Goal: Complete application form

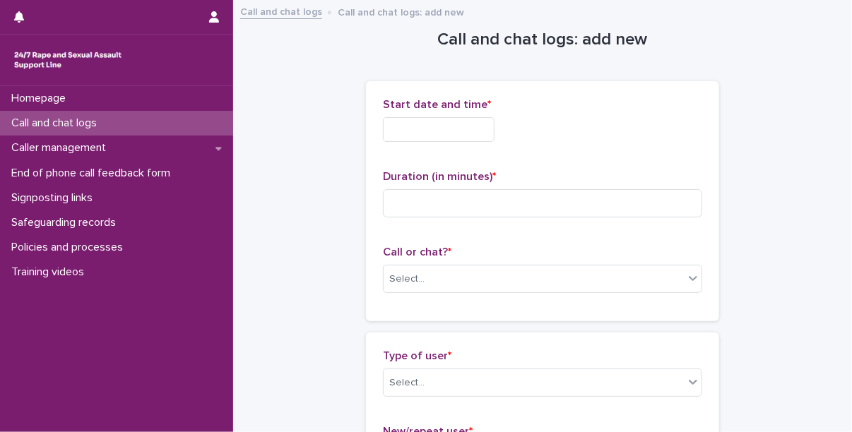
scroll to position [85, 0]
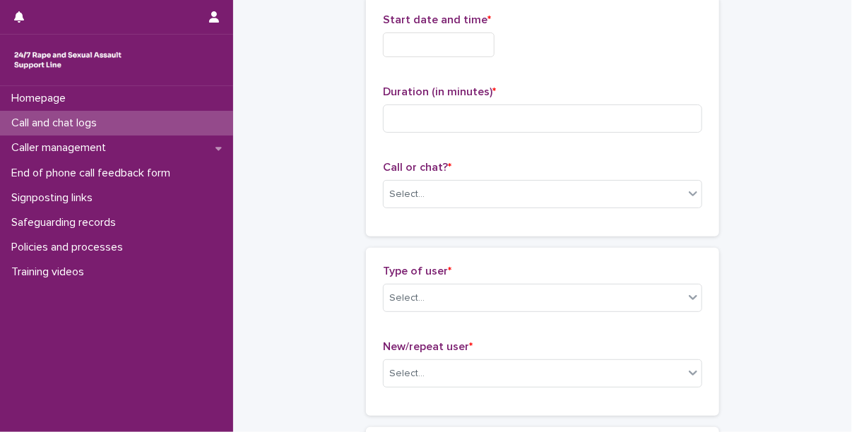
click at [405, 55] on input "text" at bounding box center [439, 44] width 112 height 25
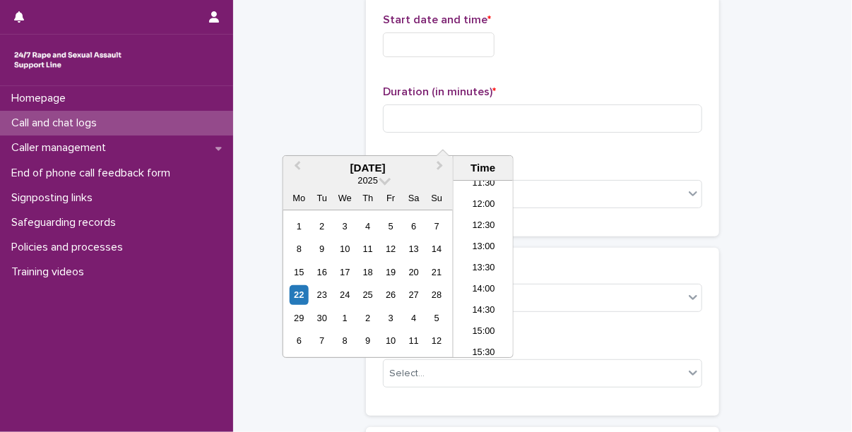
scroll to position [0, 0]
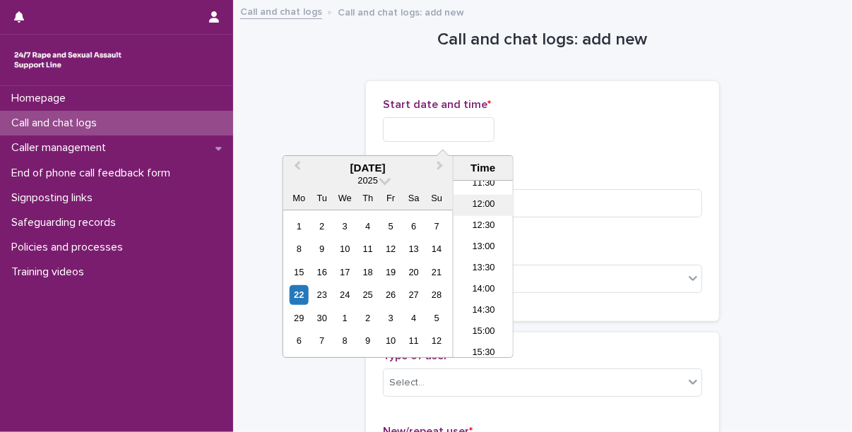
click at [482, 203] on li "12:00" at bounding box center [484, 205] width 60 height 21
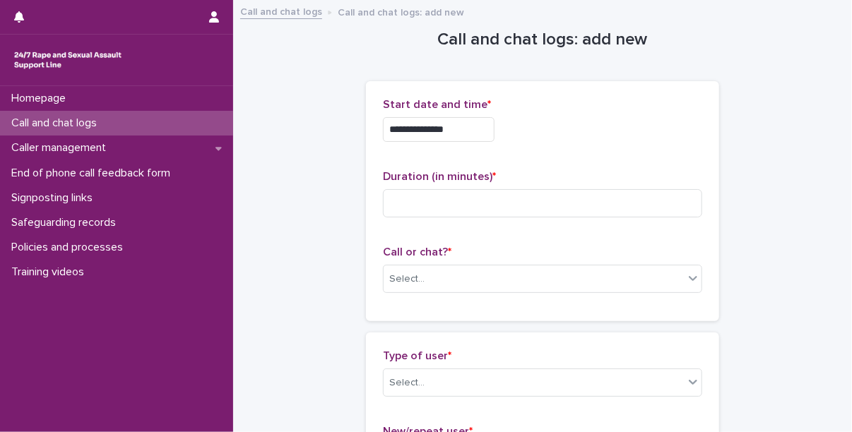
click at [463, 135] on input "**********" at bounding box center [439, 129] width 112 height 25
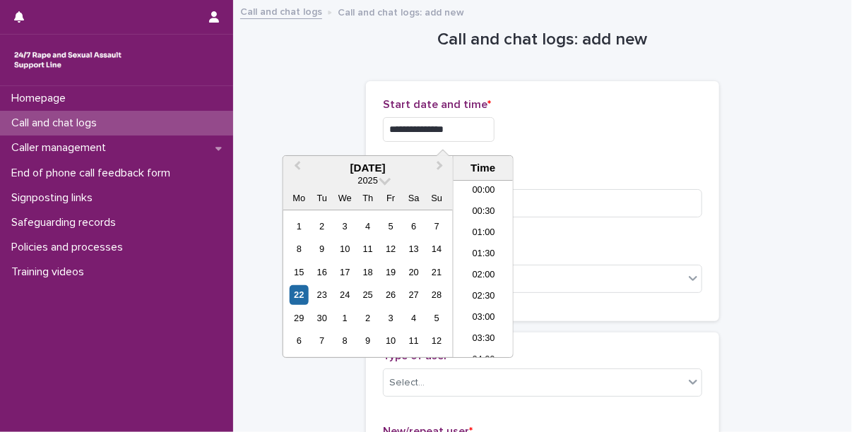
scroll to position [431, 0]
type input "**********"
click at [579, 220] on div "Duration (in minutes) *" at bounding box center [542, 199] width 319 height 59
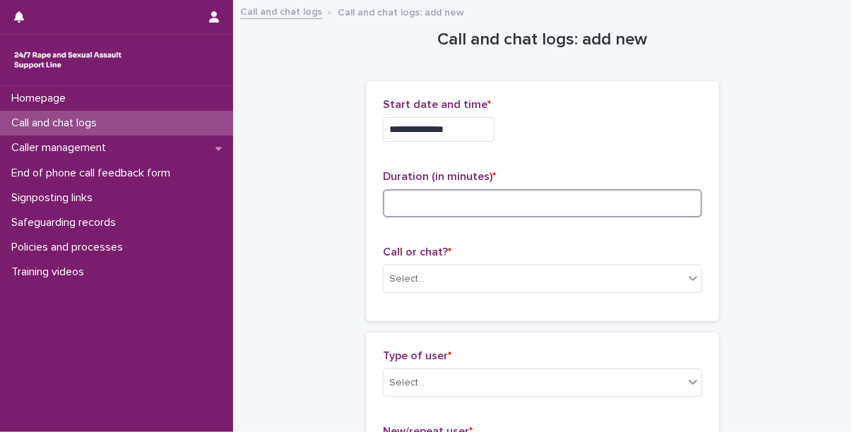
click at [575, 195] on input at bounding box center [542, 203] width 319 height 28
type input "**"
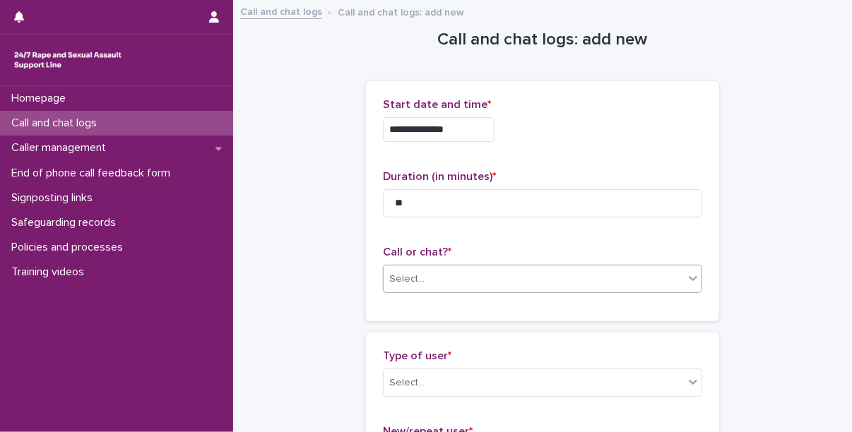
click at [468, 288] on div "Select..." at bounding box center [534, 279] width 300 height 23
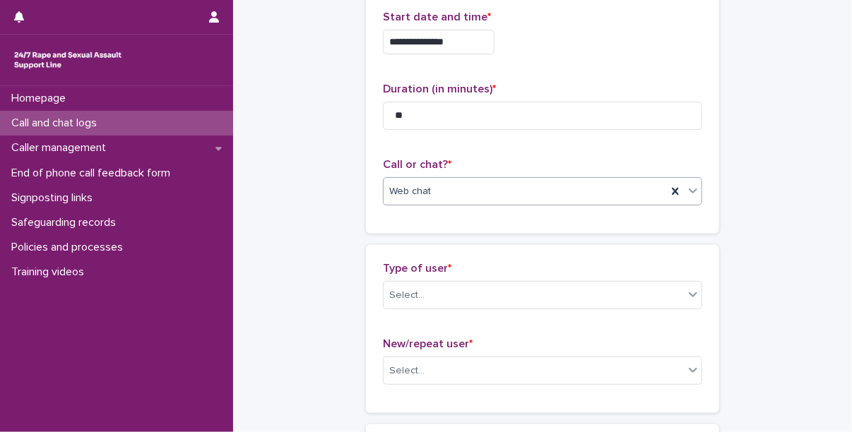
scroll to position [105, 0]
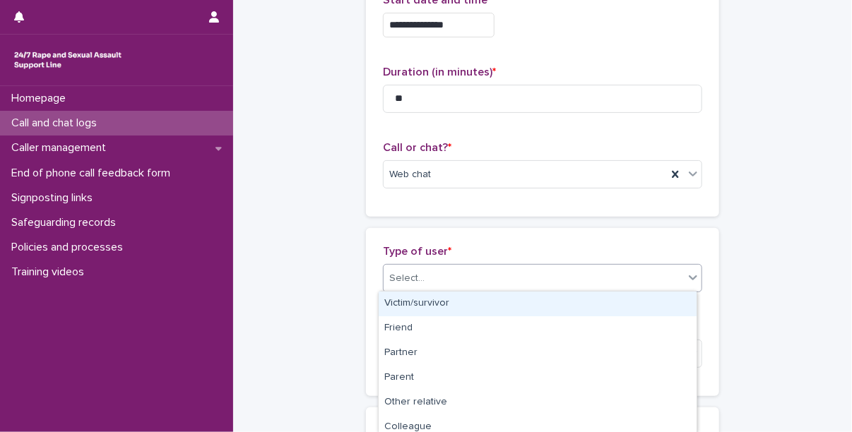
click at [430, 264] on div "Select..." at bounding box center [542, 278] width 319 height 28
click at [455, 308] on div "Victim/survivor" at bounding box center [538, 304] width 318 height 25
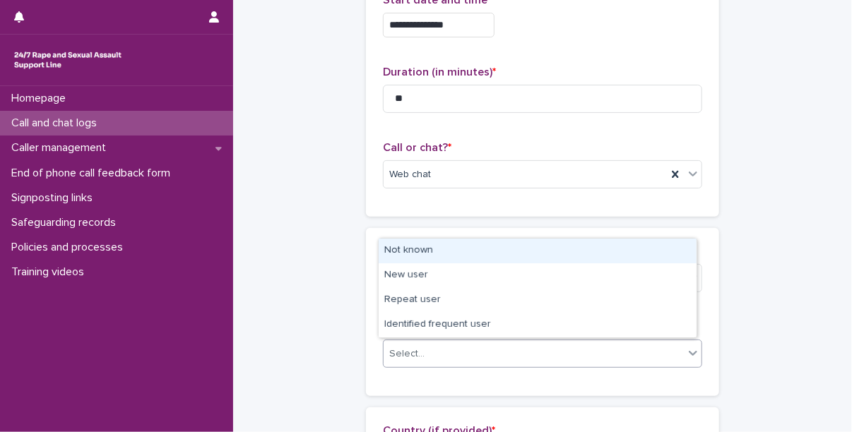
click at [431, 353] on div "Select..." at bounding box center [534, 354] width 300 height 23
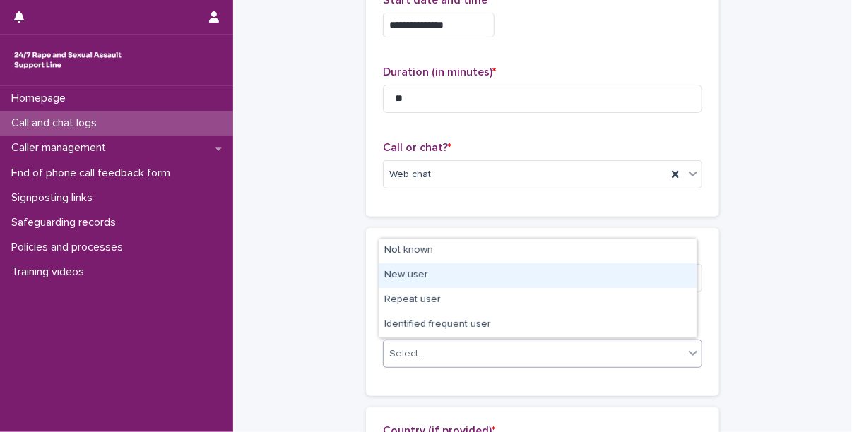
click at [413, 279] on div "New user" at bounding box center [538, 275] width 318 height 25
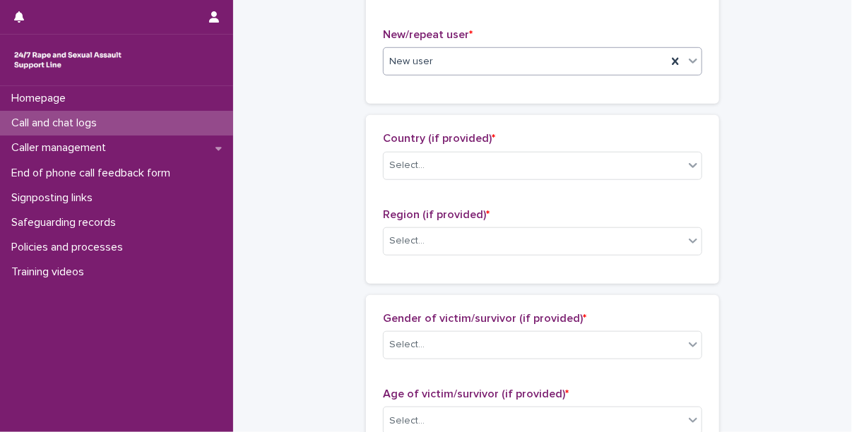
scroll to position [430, 0]
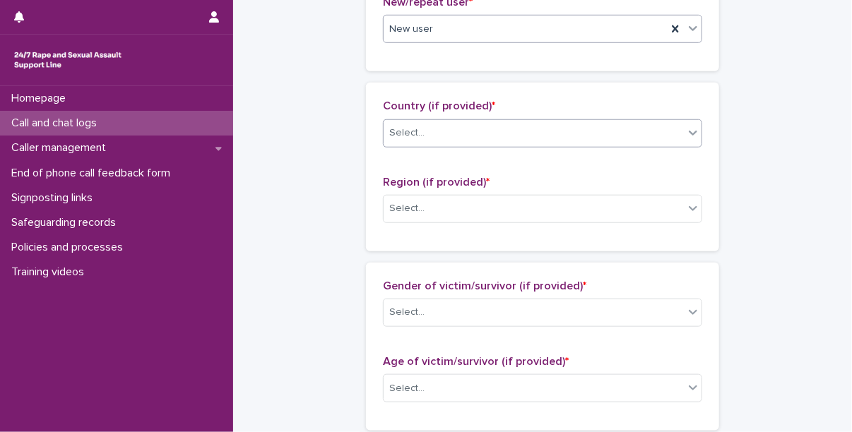
click at [457, 134] on div "Select..." at bounding box center [534, 133] width 300 height 23
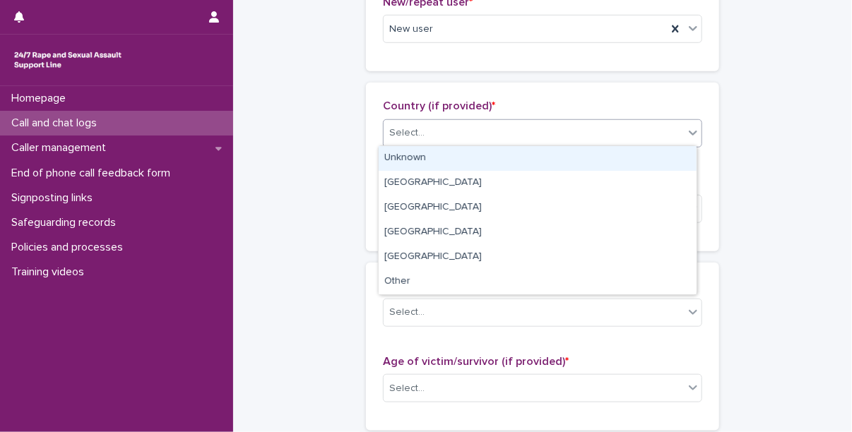
click at [444, 152] on div "Unknown" at bounding box center [538, 158] width 318 height 25
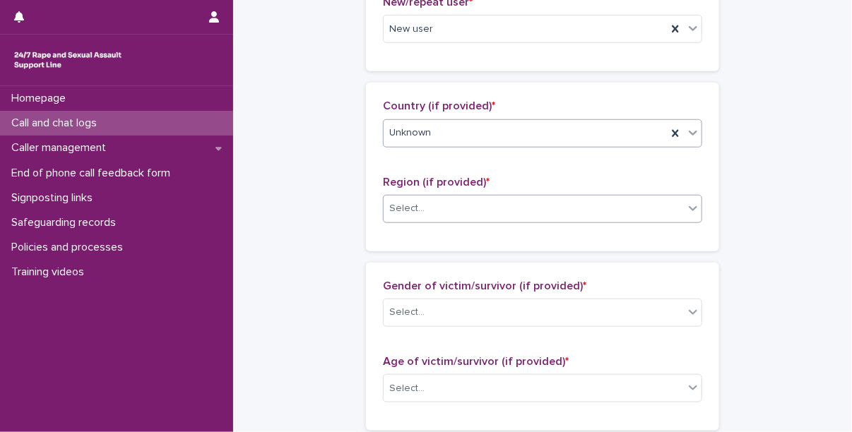
click at [440, 216] on div "Select..." at bounding box center [534, 208] width 300 height 23
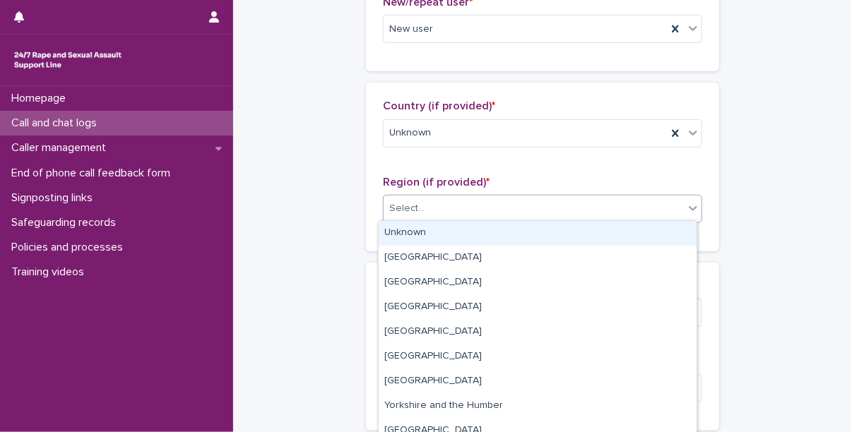
click at [429, 227] on div "Unknown" at bounding box center [538, 233] width 318 height 25
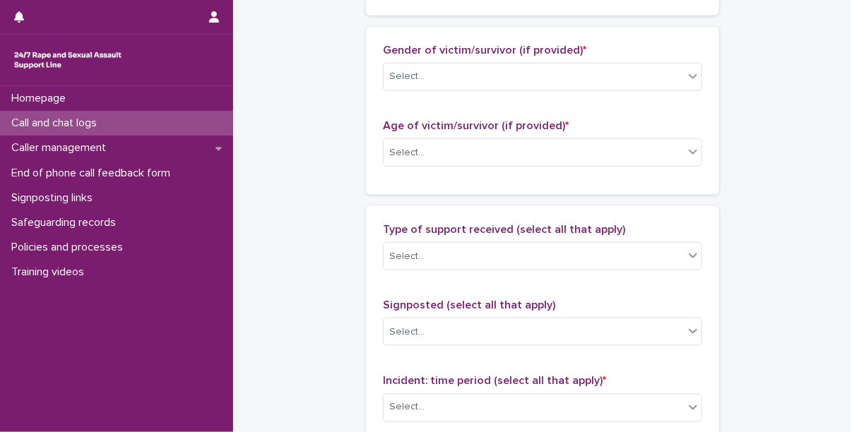
scroll to position [667, 0]
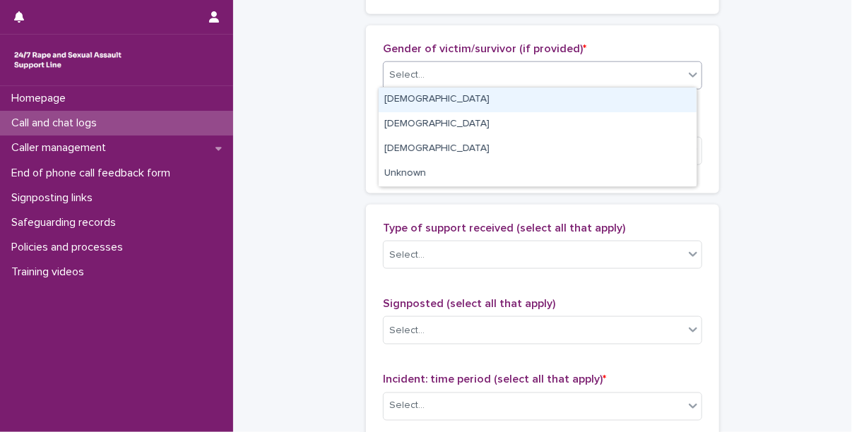
click at [441, 65] on div "Select..." at bounding box center [534, 75] width 300 height 23
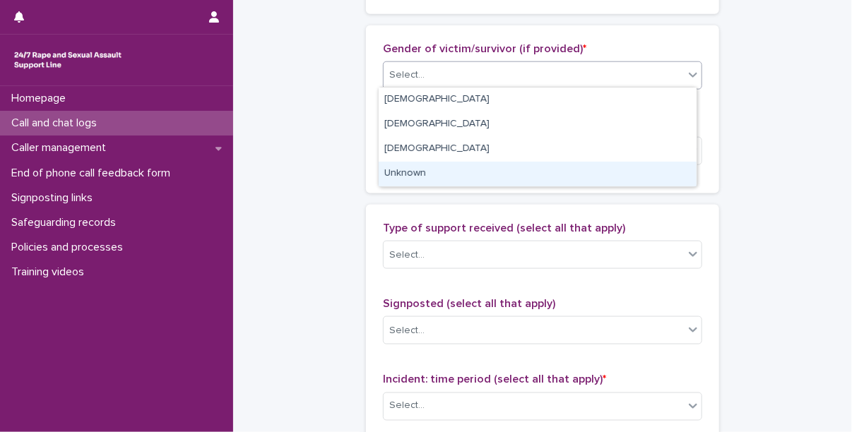
click at [429, 173] on div "Unknown" at bounding box center [538, 174] width 318 height 25
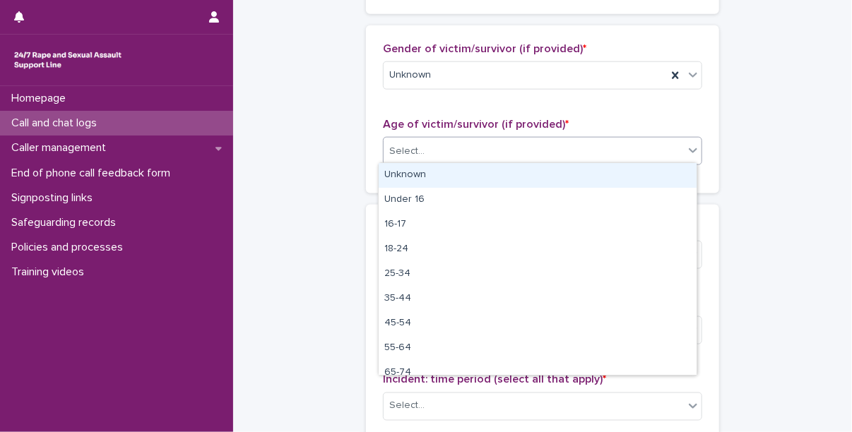
click at [441, 160] on div "Select..." at bounding box center [542, 151] width 319 height 28
click at [435, 170] on div "Unknown" at bounding box center [538, 175] width 318 height 25
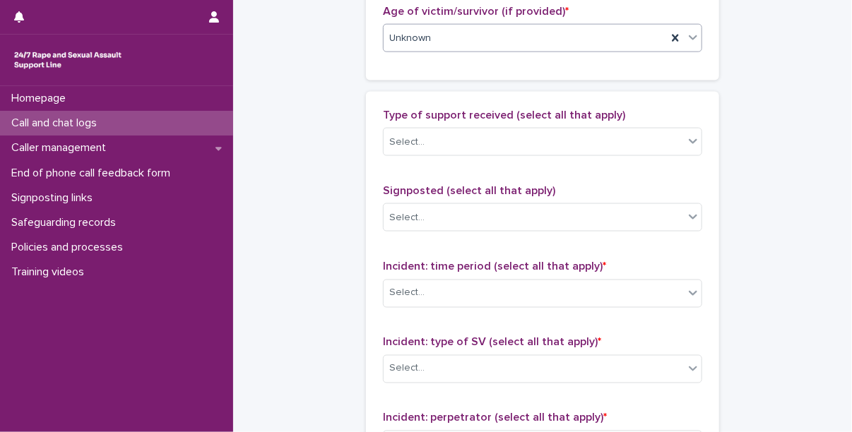
scroll to position [780, 0]
click at [463, 145] on div "Select..." at bounding box center [534, 142] width 300 height 23
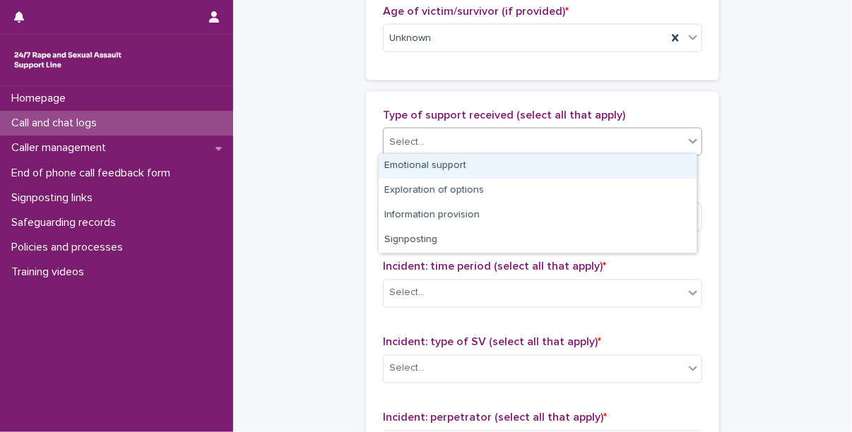
click at [475, 161] on div "Emotional support" at bounding box center [538, 166] width 318 height 25
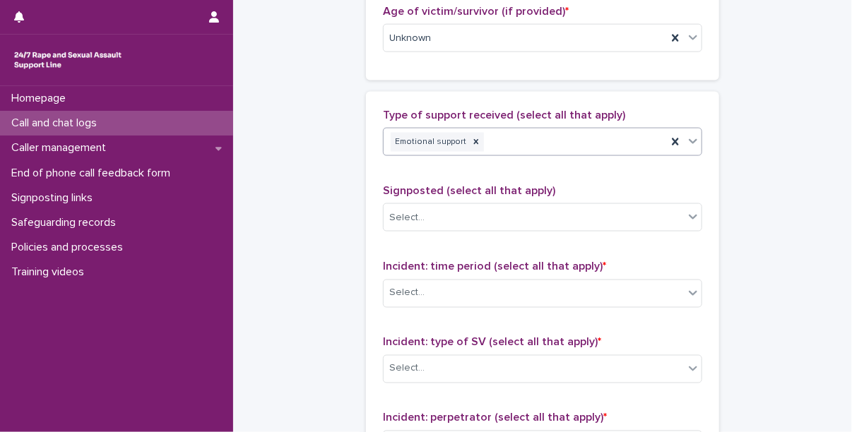
click at [543, 146] on div "Emotional support" at bounding box center [525, 142] width 283 height 25
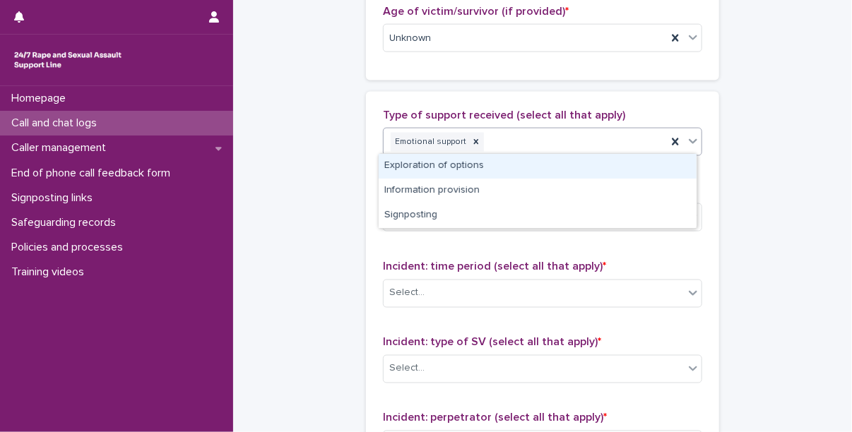
click at [516, 170] on div "Exploration of options" at bounding box center [538, 166] width 318 height 25
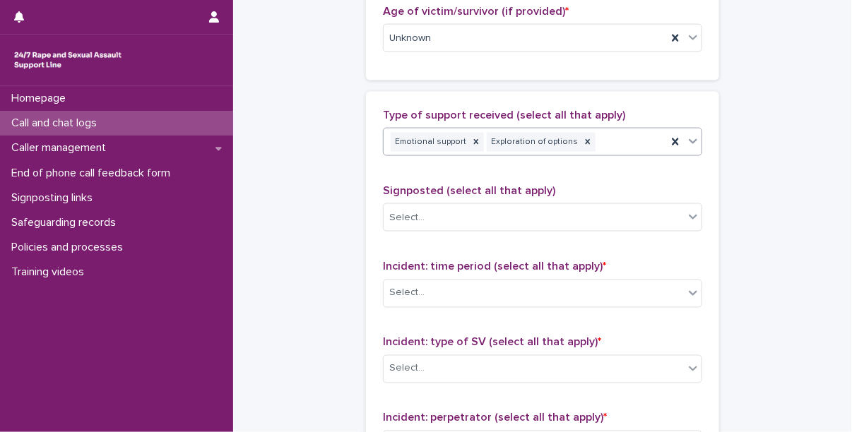
scroll to position [879, 0]
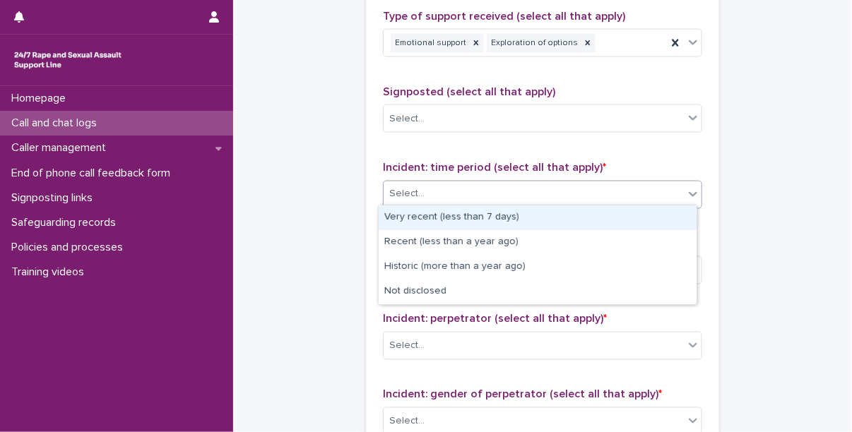
click at [500, 203] on div "Select..." at bounding box center [542, 195] width 319 height 28
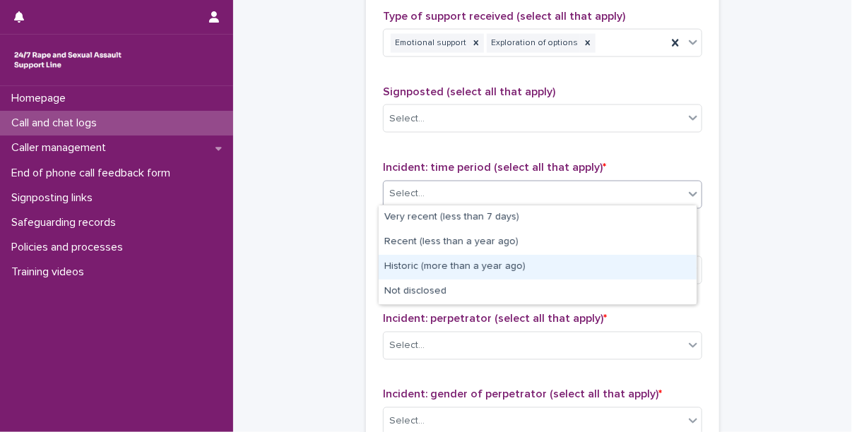
click at [478, 266] on div "Historic (more than a year ago)" at bounding box center [538, 267] width 318 height 25
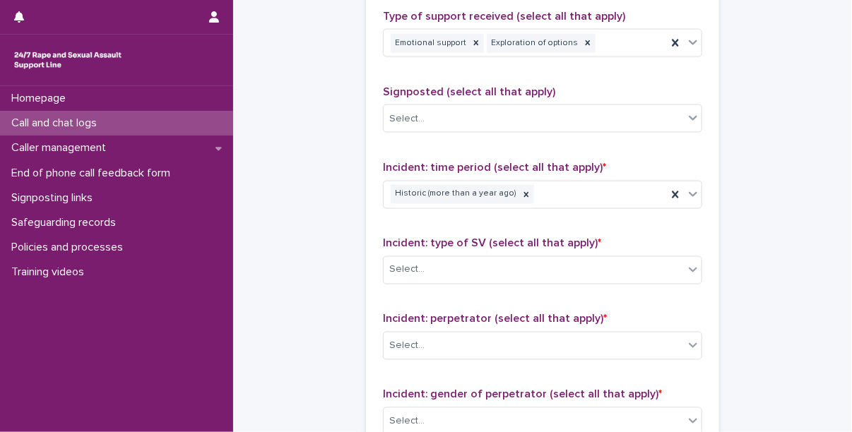
click at [450, 269] on div "Select..." at bounding box center [534, 270] width 300 height 23
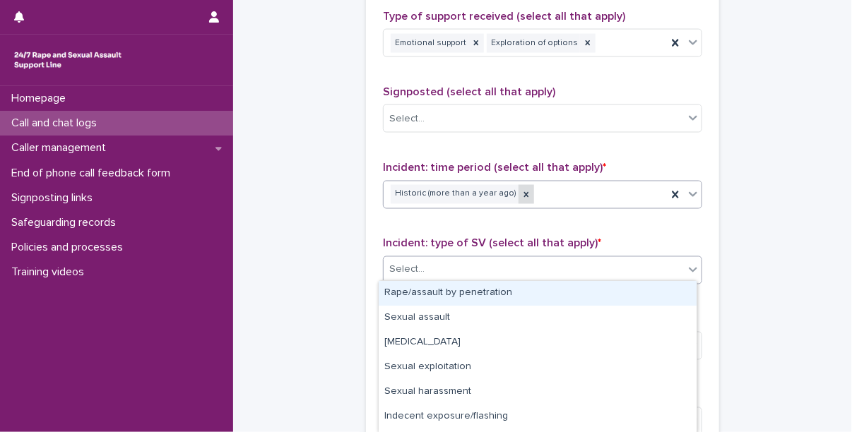
click at [524, 192] on icon at bounding box center [526, 194] width 5 height 5
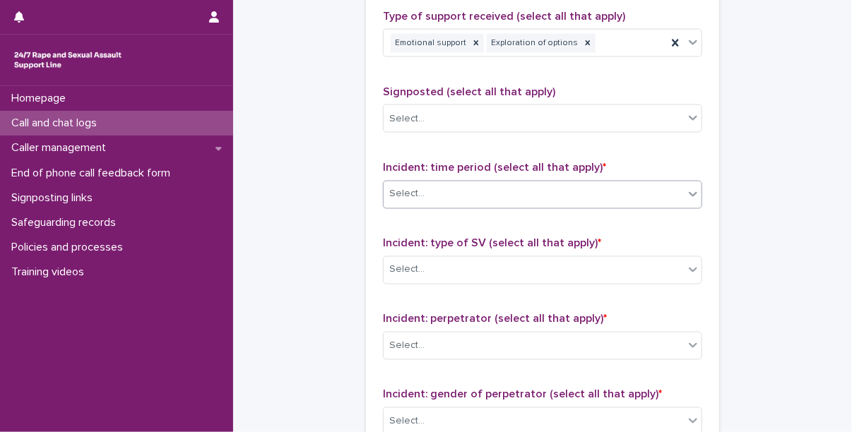
click at [435, 191] on div "Select..." at bounding box center [534, 194] width 300 height 23
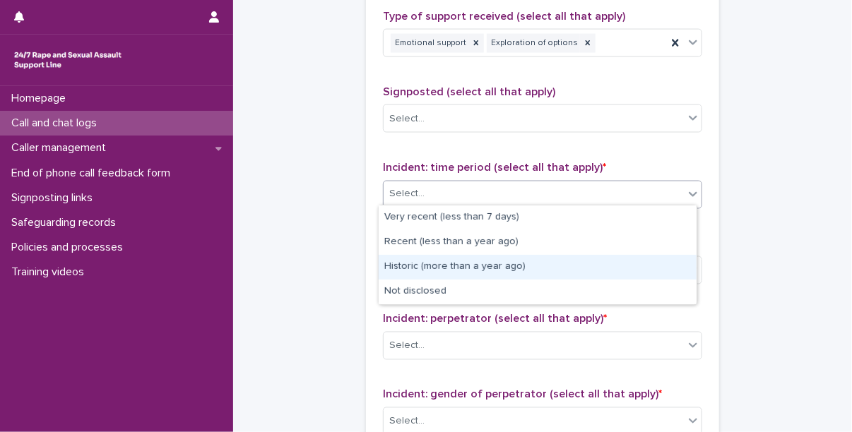
click at [448, 263] on div "Historic (more than a year ago)" at bounding box center [538, 267] width 318 height 25
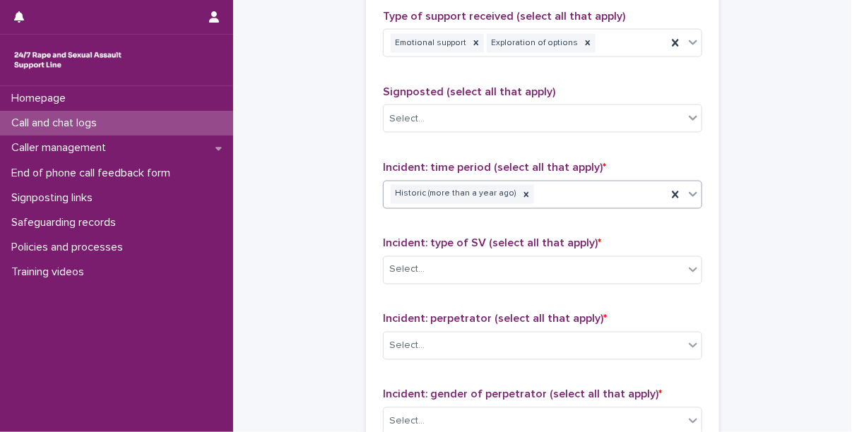
click at [536, 188] on div "Historic (more than a year ago)" at bounding box center [525, 194] width 283 height 25
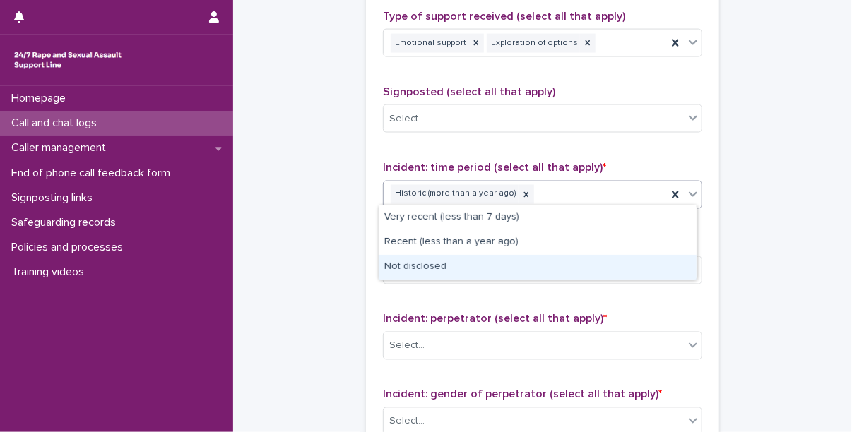
click at [482, 259] on div "Not disclosed" at bounding box center [538, 267] width 318 height 25
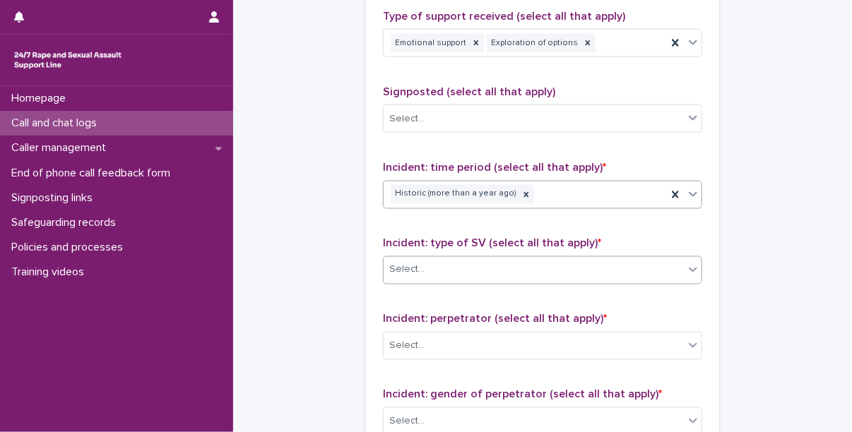
click at [490, 259] on div "Select..." at bounding box center [534, 270] width 300 height 23
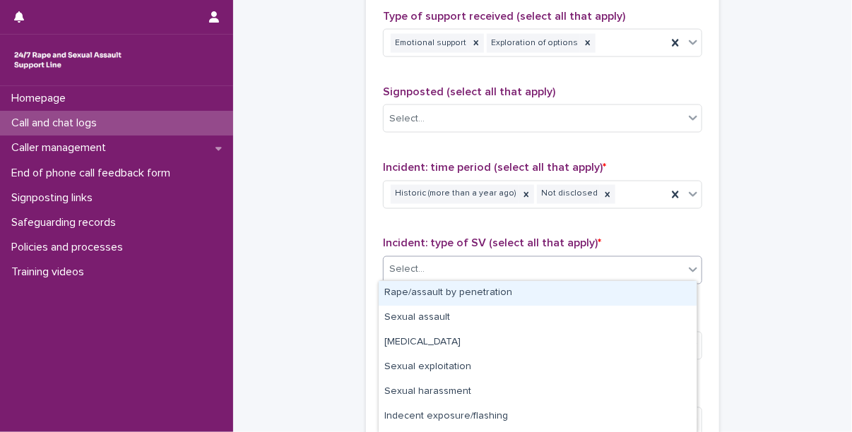
click at [471, 297] on div "Rape/assault by penetration" at bounding box center [538, 293] width 318 height 25
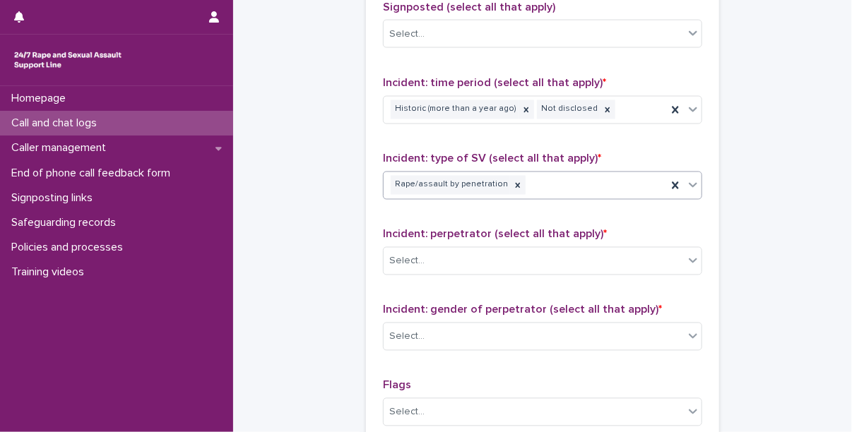
scroll to position [964, 0]
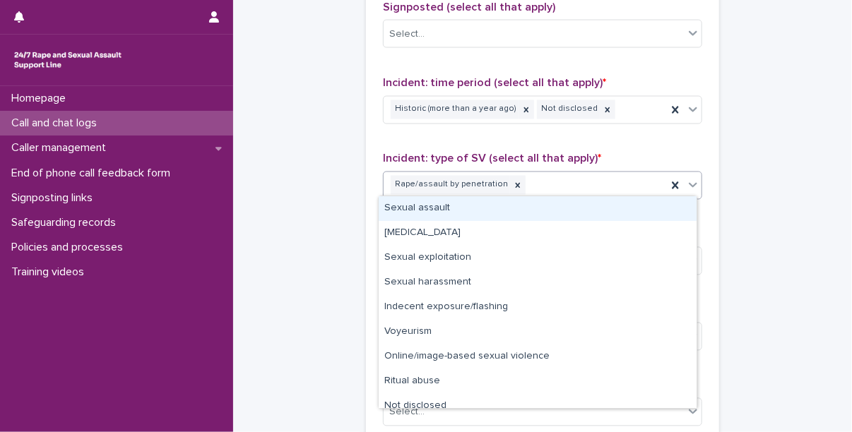
click at [571, 180] on div "Rape/assault by penetration" at bounding box center [525, 185] width 283 height 25
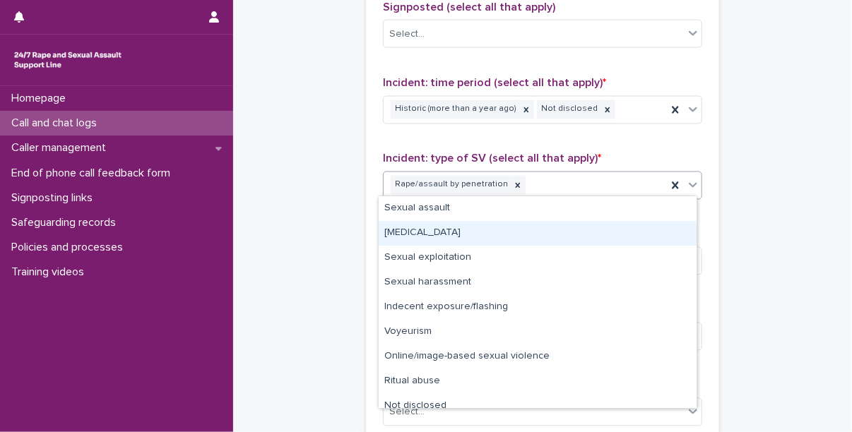
click at [429, 231] on div "[MEDICAL_DATA]" at bounding box center [538, 233] width 318 height 25
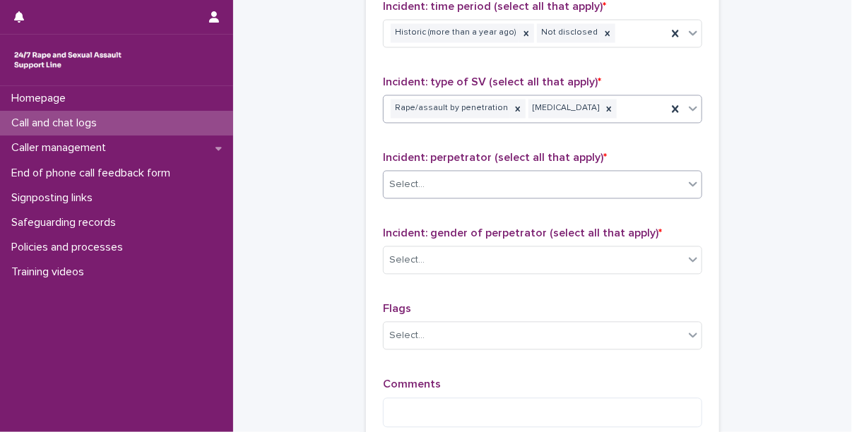
scroll to position [1046, 0]
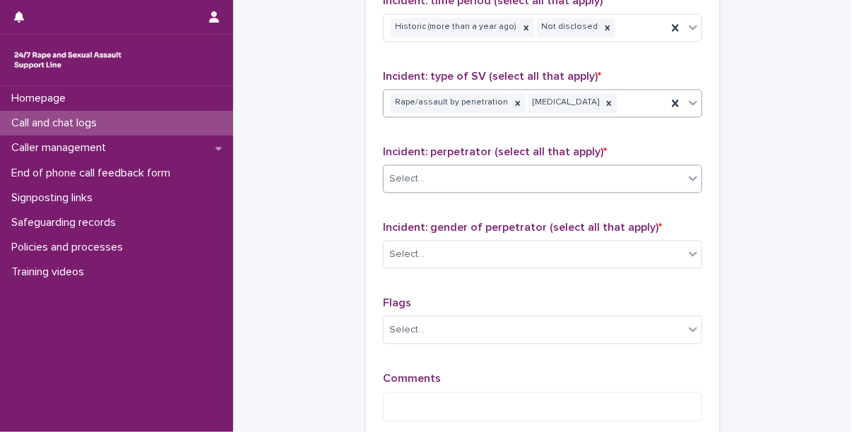
click at [446, 174] on div "Select..." at bounding box center [534, 179] width 300 height 23
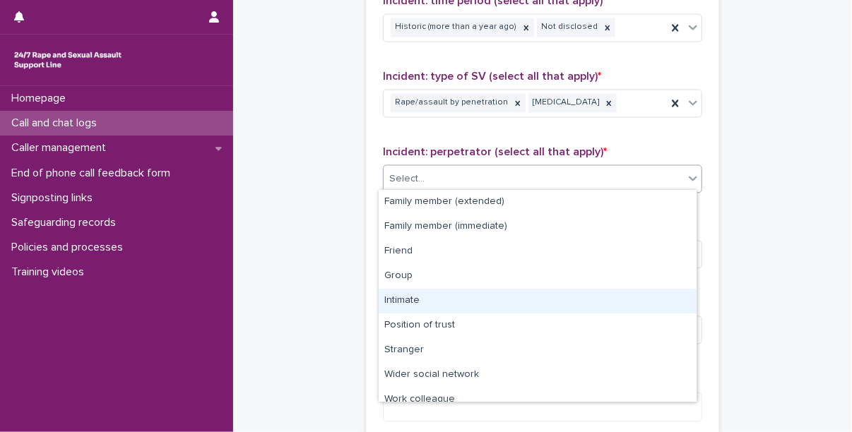
click at [422, 298] on div "Intimate" at bounding box center [538, 301] width 318 height 25
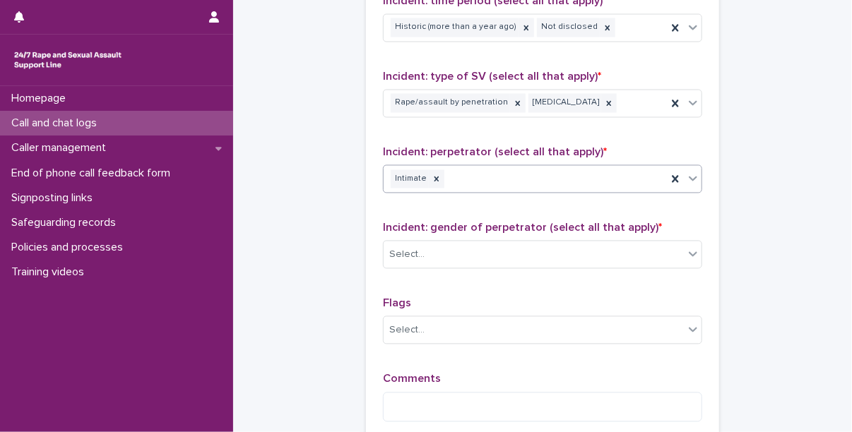
click at [461, 270] on div "Incident: gender of perpetrator (select all that apply) * Select..." at bounding box center [542, 251] width 319 height 59
click at [453, 260] on div "Select..." at bounding box center [534, 255] width 300 height 23
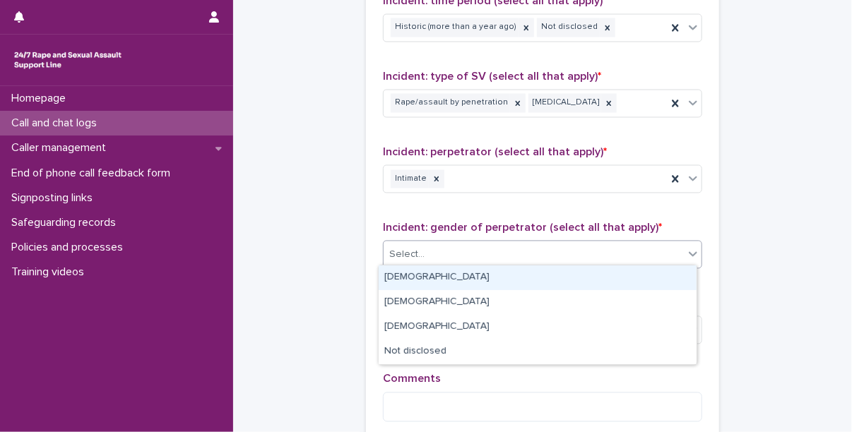
click at [438, 286] on div "[DEMOGRAPHIC_DATA]" at bounding box center [538, 278] width 318 height 25
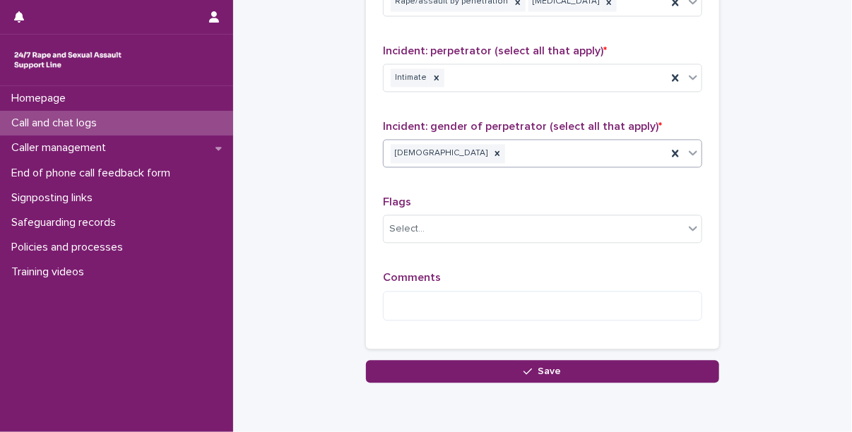
scroll to position [1147, 0]
click at [427, 306] on textarea at bounding box center [542, 306] width 319 height 30
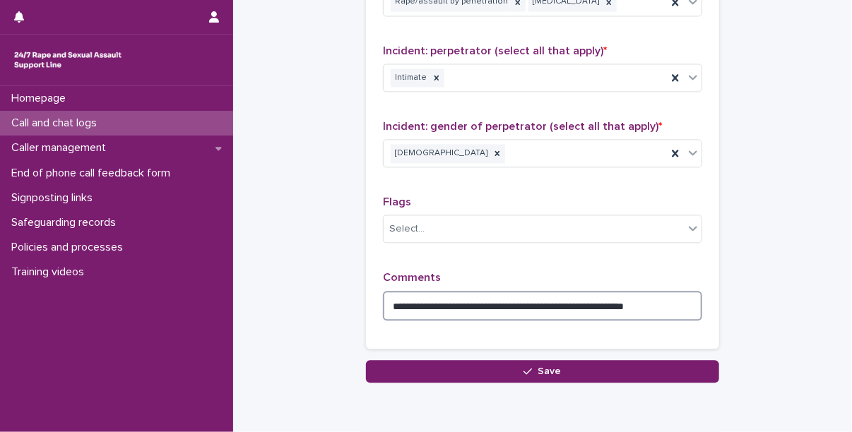
click at [685, 304] on textarea "**********" at bounding box center [542, 306] width 319 height 30
click at [432, 76] on icon at bounding box center [437, 78] width 10 height 10
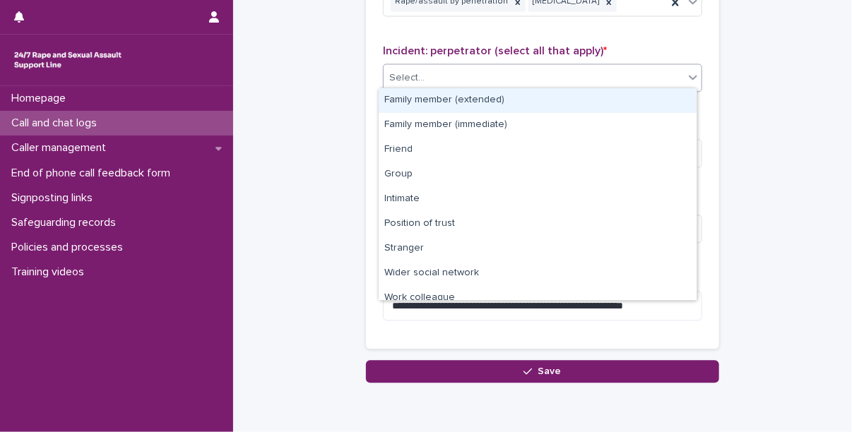
click at [494, 67] on div "Select..." at bounding box center [534, 77] width 300 height 23
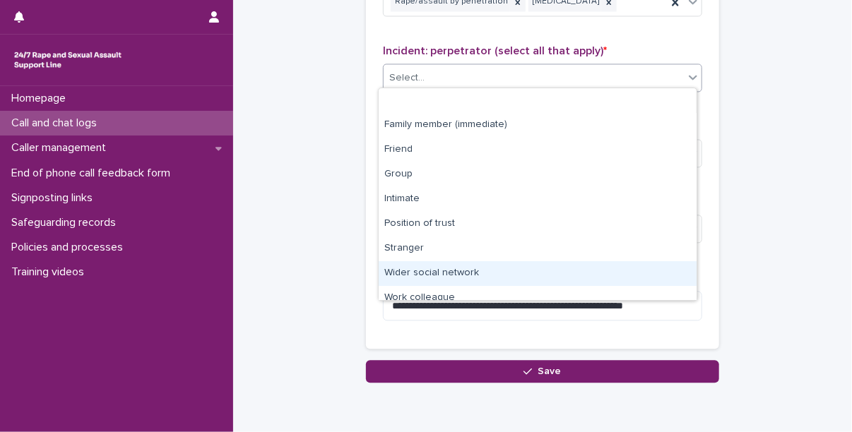
scroll to position [59, 0]
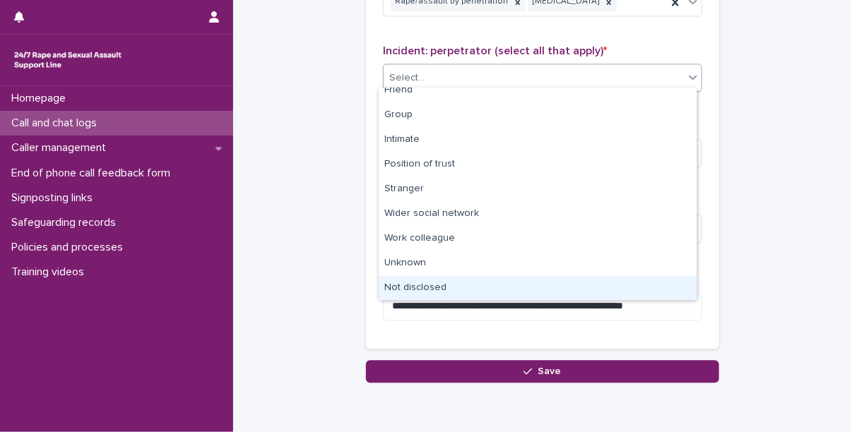
click at [446, 285] on div "Not disclosed" at bounding box center [538, 288] width 318 height 25
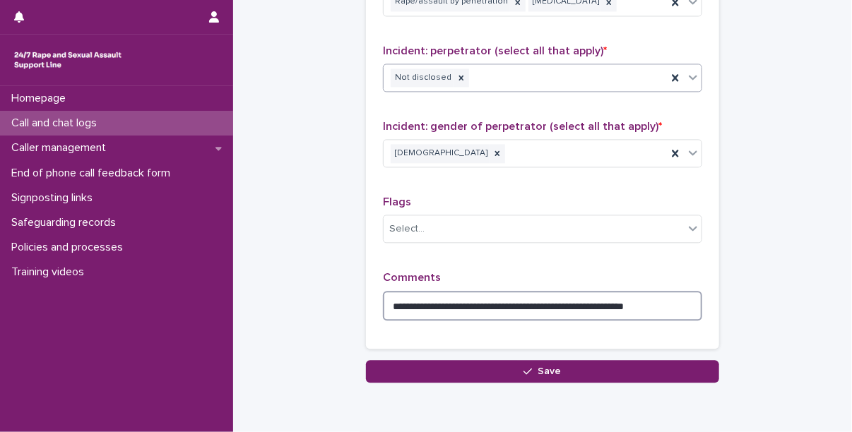
click at [689, 302] on textarea "**********" at bounding box center [542, 306] width 319 height 30
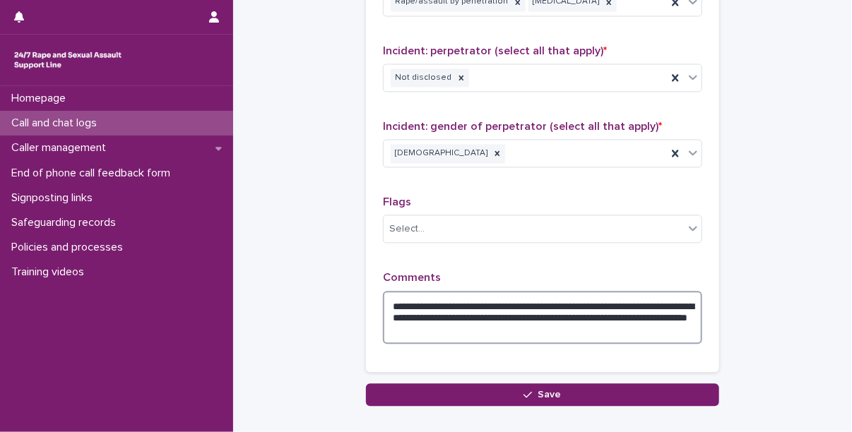
click at [619, 303] on textarea "**********" at bounding box center [542, 318] width 319 height 54
click at [607, 328] on textarea "**********" at bounding box center [542, 318] width 319 height 54
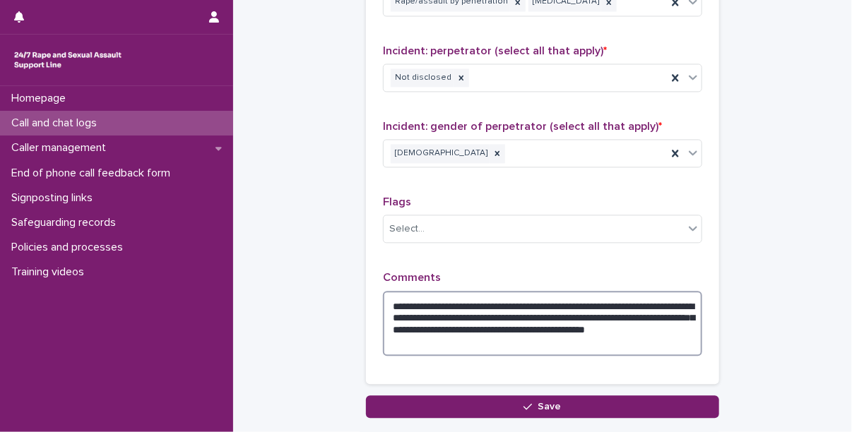
scroll to position [1167, 0]
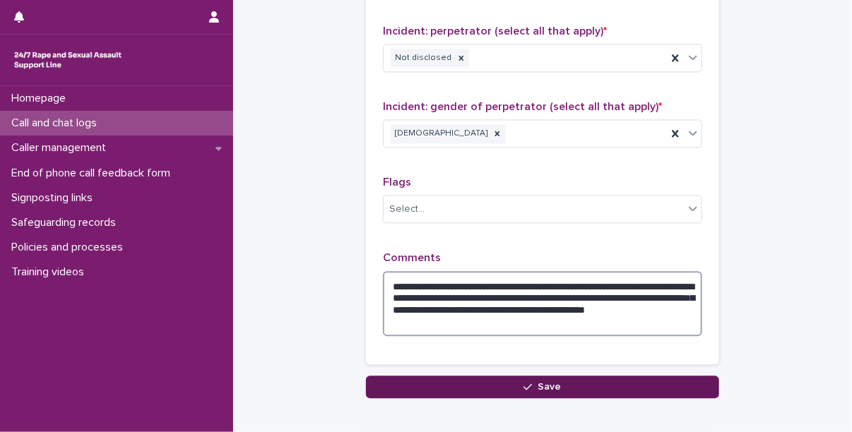
type textarea "**********"
click at [615, 385] on button "Save" at bounding box center [542, 387] width 353 height 23
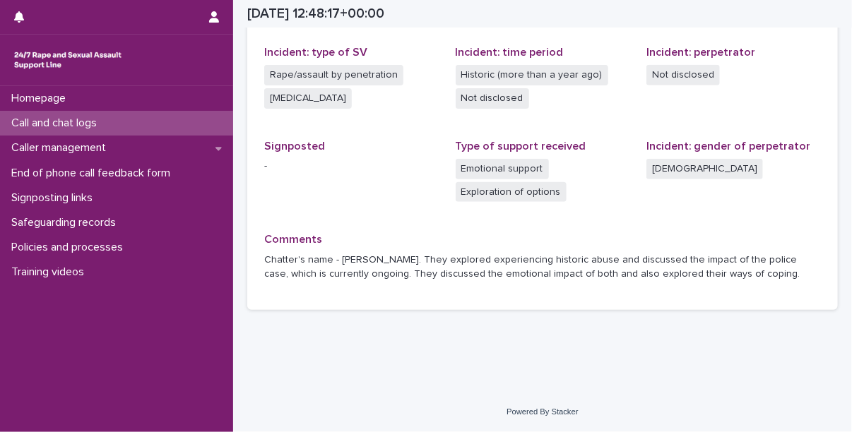
scroll to position [393, 0]
click at [73, 126] on p "Call and chat logs" at bounding box center [57, 123] width 102 height 13
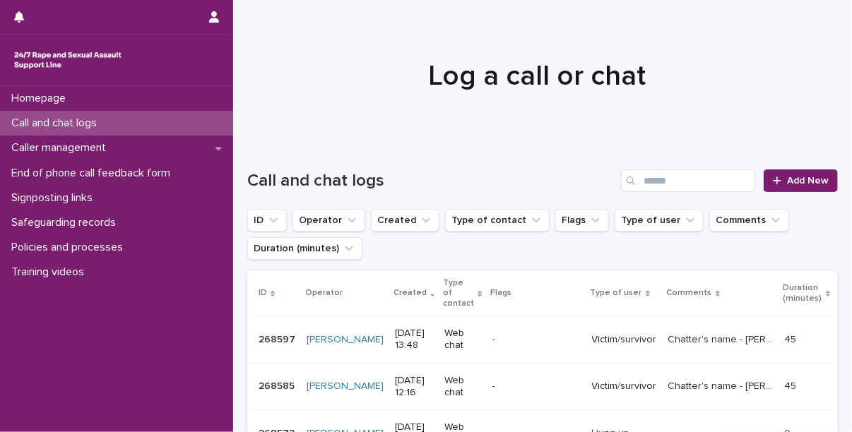
click at [835, 65] on div "Log a call or chat" at bounding box center [537, 76] width 608 height 34
